Goal: Register for event/course

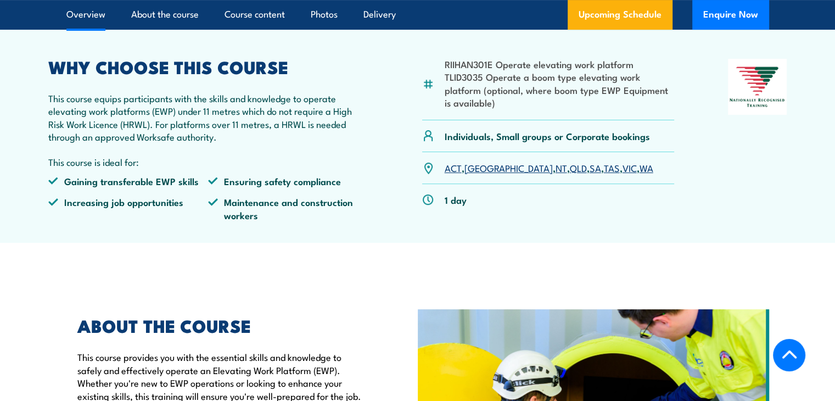
scroll to position [384, 0]
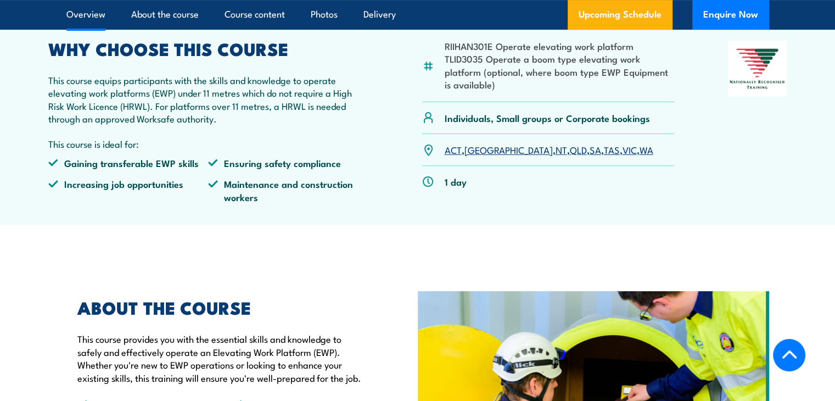
click at [589, 152] on link "SA" at bounding box center [595, 149] width 12 height 13
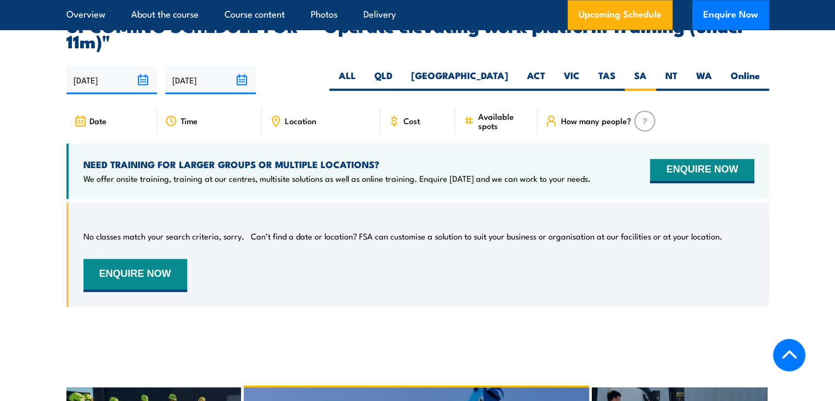
scroll to position [1706, 0]
